Goal: Find contact information: Find contact information

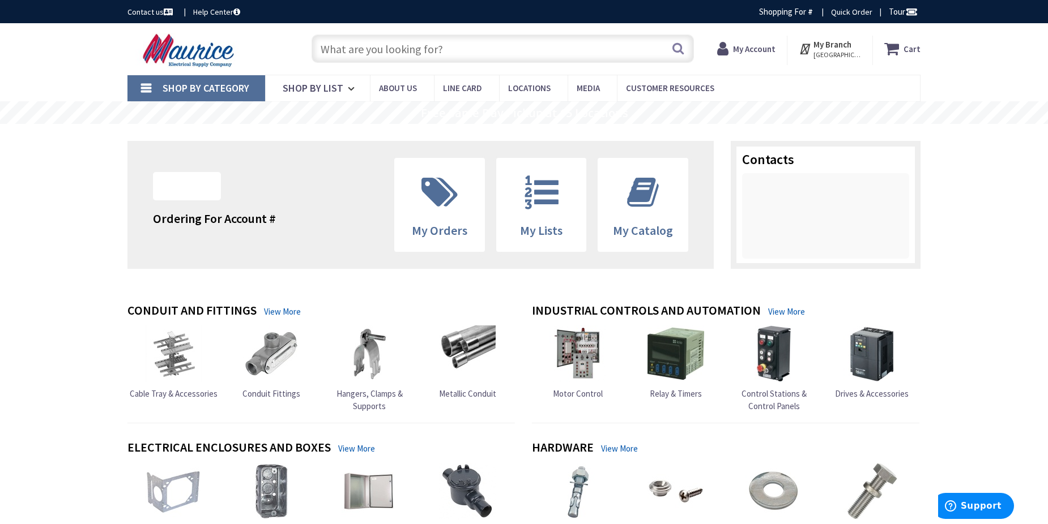
drag, startPoint x: 79, startPoint y: 191, endPoint x: 74, endPoint y: 201, distance: 11.7
click at [834, 234] on div at bounding box center [825, 216] width 167 height 86
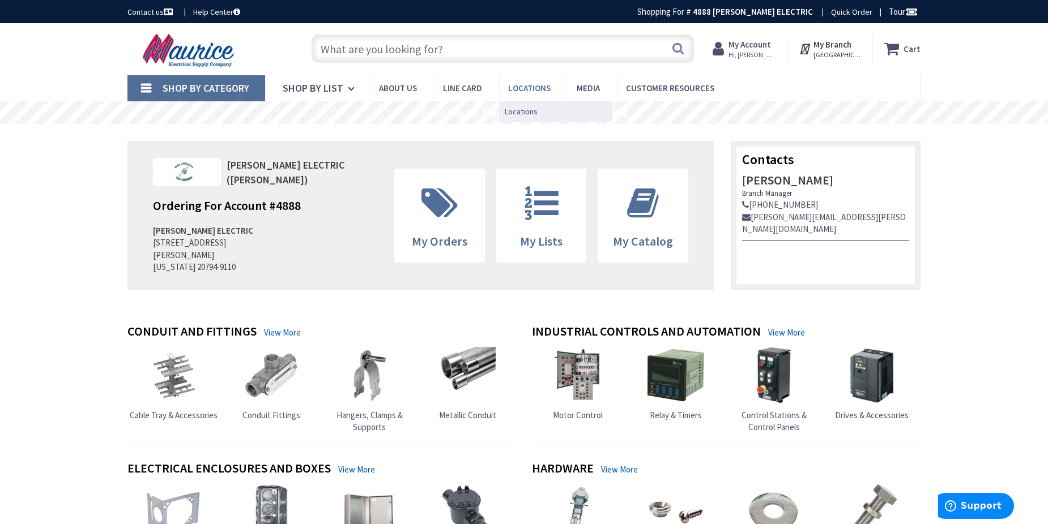
click at [539, 84] on span "Locations" at bounding box center [529, 88] width 42 height 11
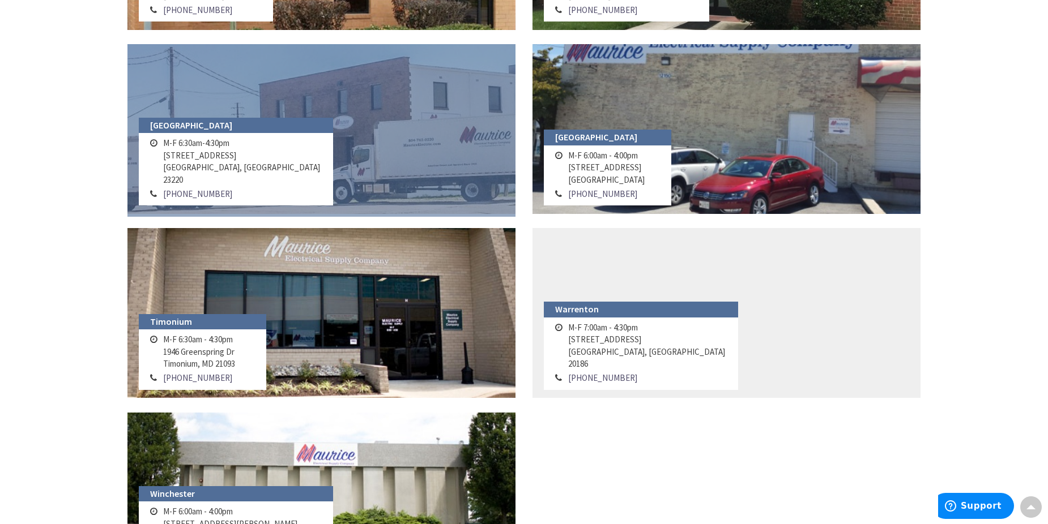
scroll to position [1133, 0]
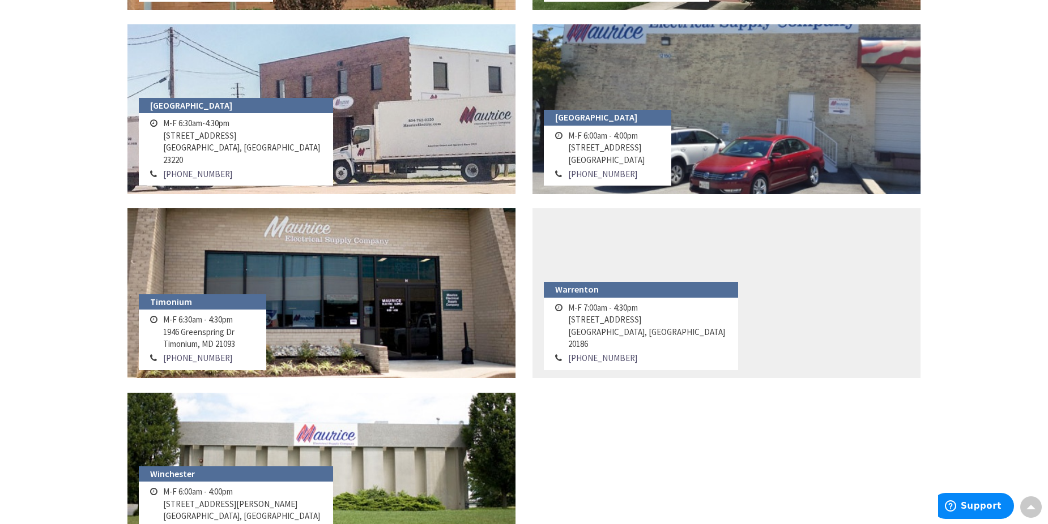
click at [236, 343] on td "M-F 6:30am - 4:30pm [STREET_ADDRESS][PERSON_NAME]" at bounding box center [199, 332] width 78 height 39
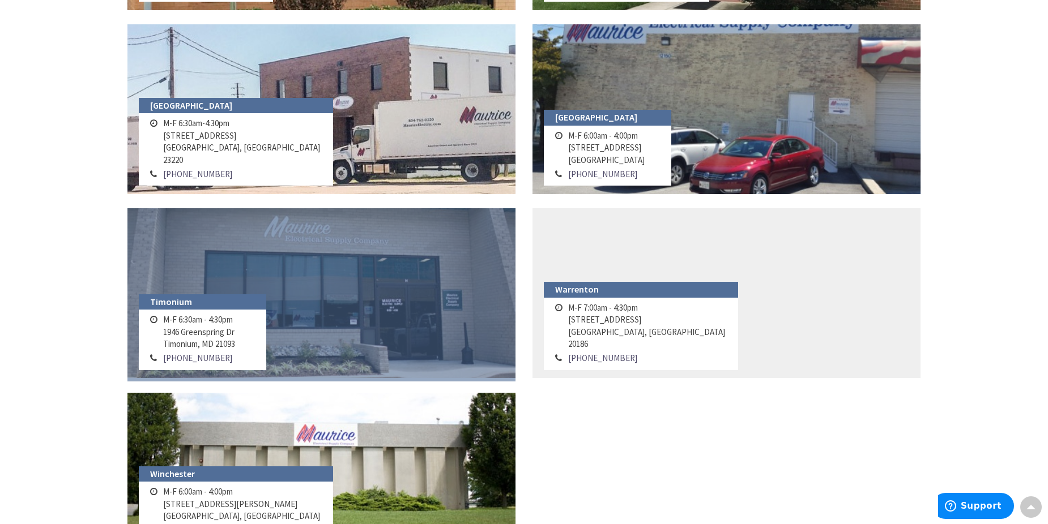
click at [296, 317] on link at bounding box center [321, 293] width 388 height 170
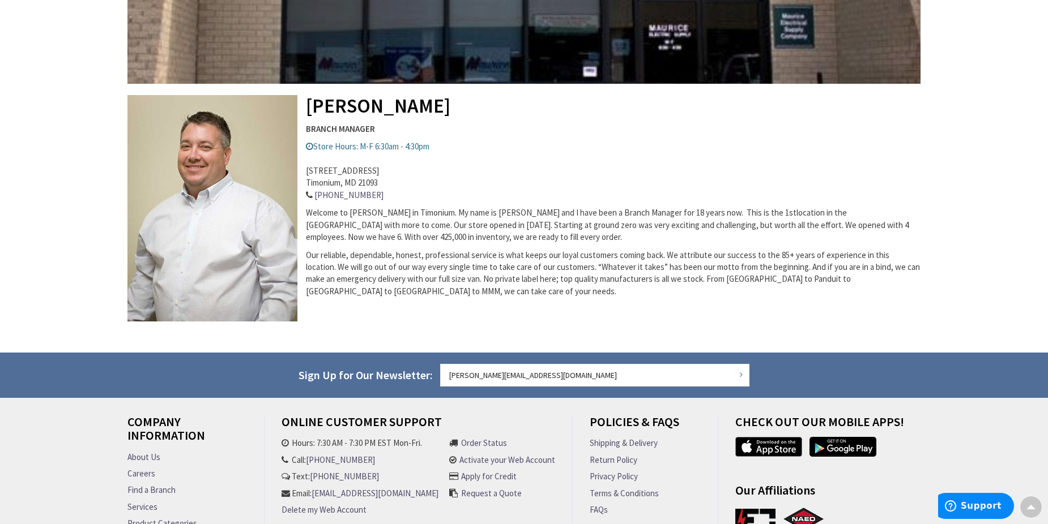
scroll to position [340, 0]
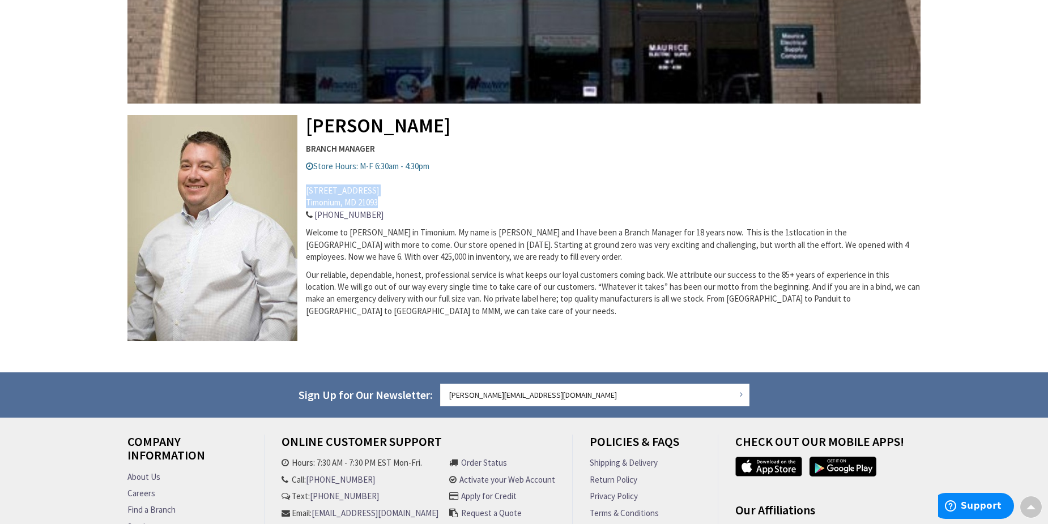
drag, startPoint x: 380, startPoint y: 202, endPoint x: 306, endPoint y: 188, distance: 75.4
click at [306, 188] on address "1946 Greenspring Dr, Timonium, MD 21093 410-560-2450" at bounding box center [523, 197] width 793 height 49
copy address "1946 Greenspring Dr, Timonium, MD 21093"
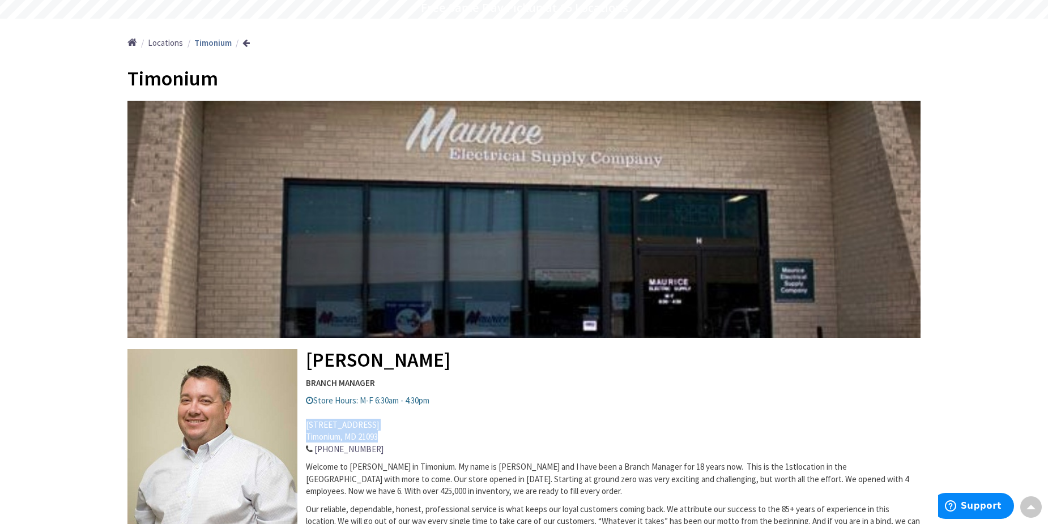
scroll to position [0, 0]
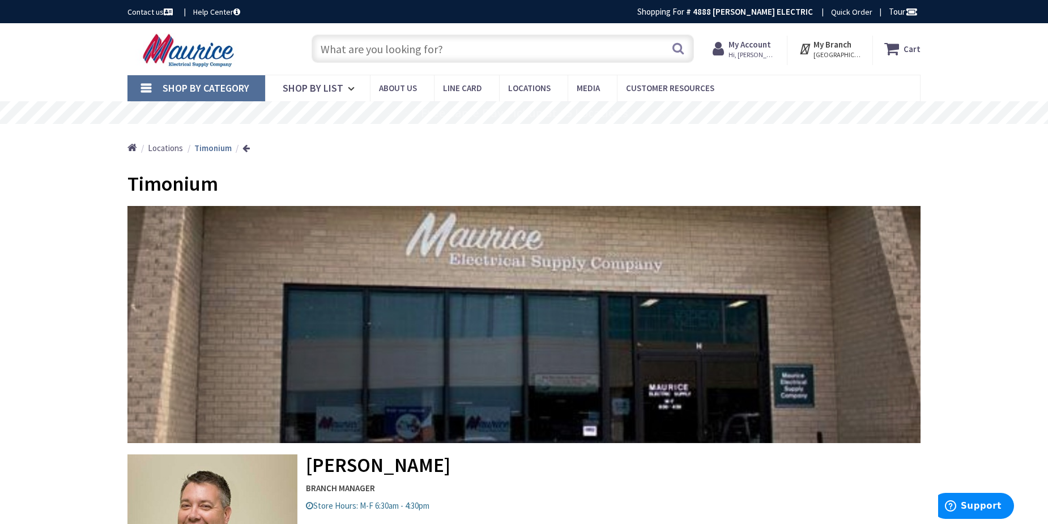
click at [217, 88] on span "Shop By Category" at bounding box center [206, 88] width 87 height 13
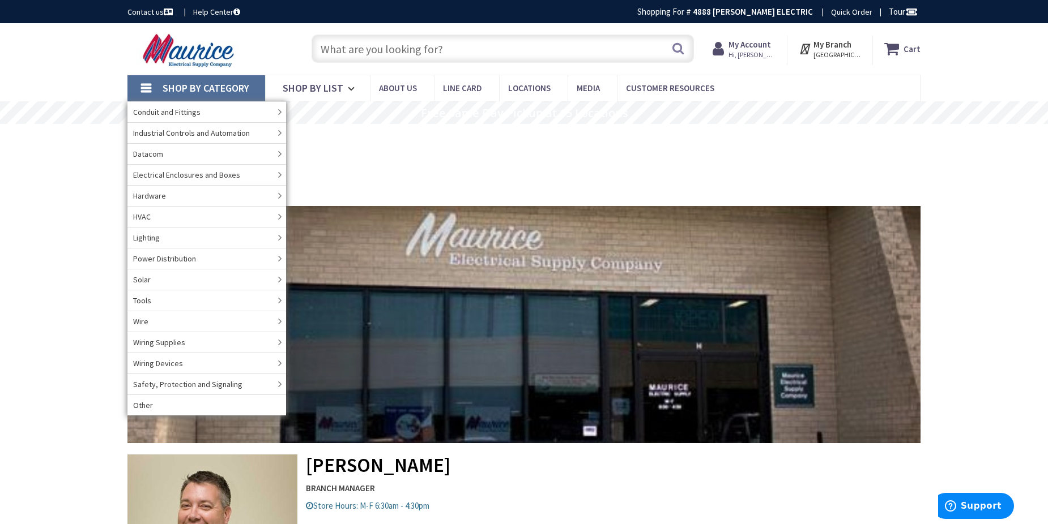
click at [365, 54] on input "text" at bounding box center [502, 49] width 382 height 28
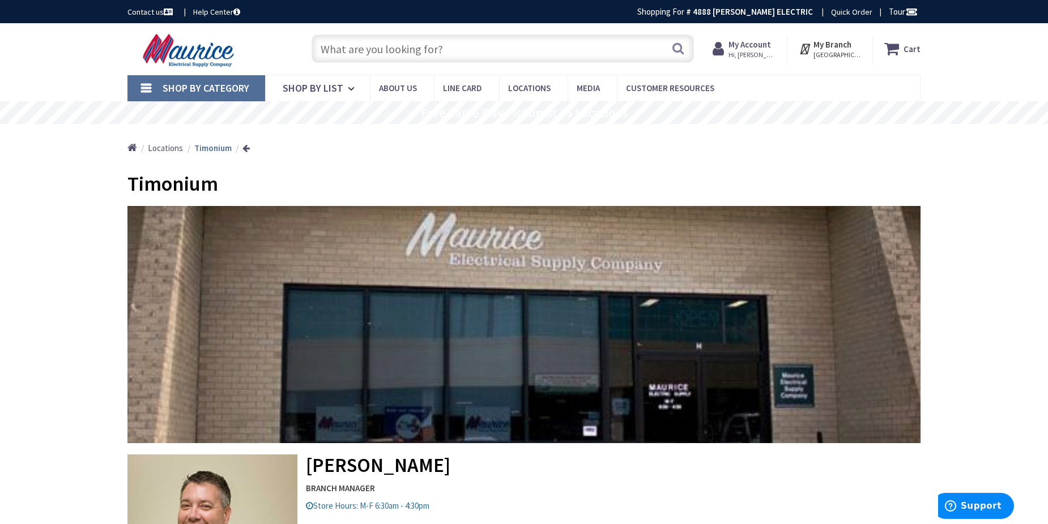
click at [365, 54] on input "text" at bounding box center [502, 49] width 382 height 28
click at [361, 56] on input "text" at bounding box center [502, 49] width 382 height 28
click at [546, 49] on input "text" at bounding box center [502, 49] width 382 height 28
click at [549, 53] on input "text" at bounding box center [502, 49] width 382 height 28
click at [20, 113] on rs-slide "Free Same Day Pickup at 15 Locations" at bounding box center [524, 112] width 1048 height 23
